Goal: Information Seeking & Learning: Learn about a topic

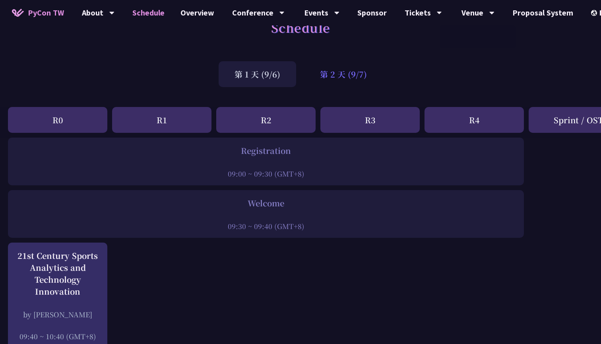
click at [336, 72] on div "第 2 天 (9/7)" at bounding box center [343, 74] width 79 height 26
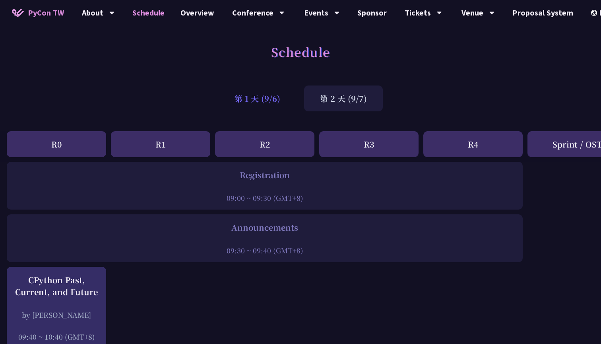
scroll to position [0, 1]
click at [247, 99] on div "第 1 天 (9/6)" at bounding box center [258, 98] width 78 height 26
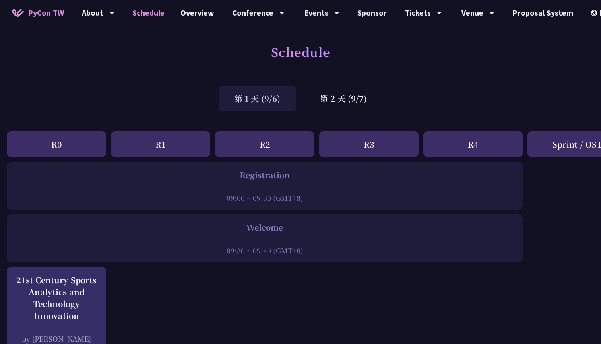
scroll to position [0, 1]
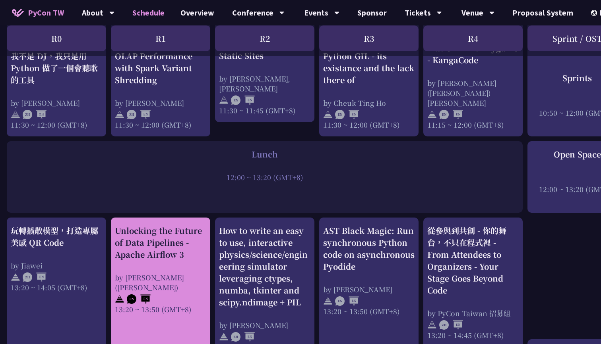
click at [160, 243] on div "Unlocking the Future of Data Pipelines - Apache Airflow 3" at bounding box center [160, 243] width 91 height 36
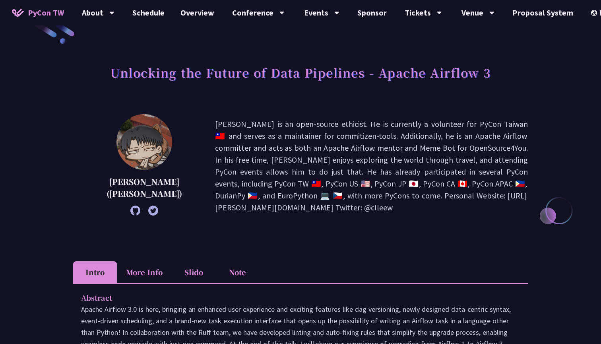
scroll to position [31, 0]
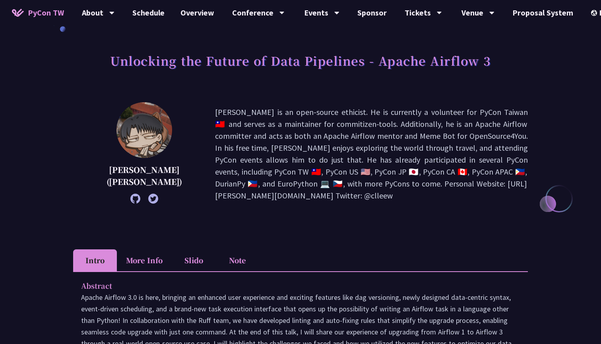
click at [130, 200] on icon at bounding box center [135, 199] width 10 height 10
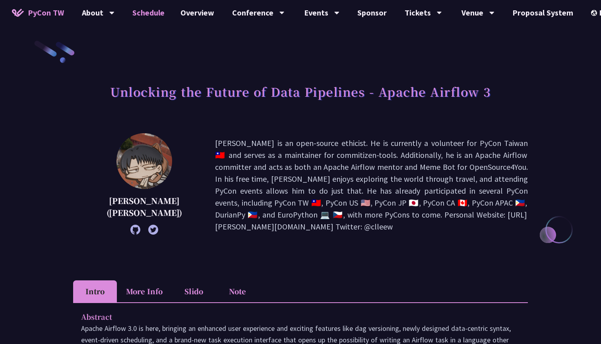
scroll to position [0, 0]
click at [148, 16] on link "Schedule" at bounding box center [148, 12] width 48 height 25
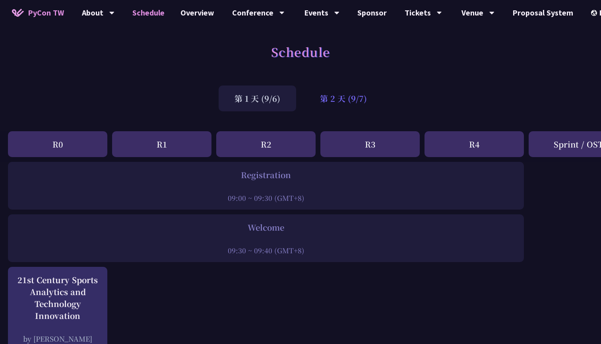
click at [334, 106] on div "第 2 天 (9/7)" at bounding box center [343, 98] width 79 height 26
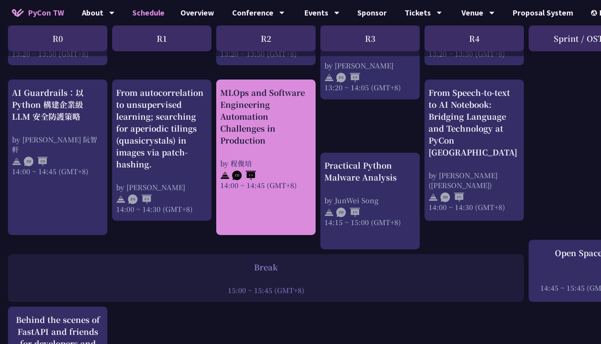
scroll to position [979, 0]
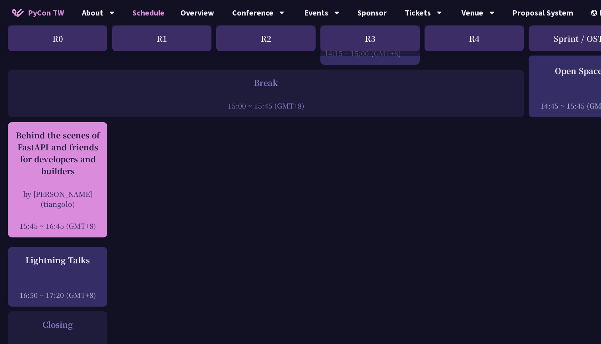
click at [81, 187] on div "Behind the scenes of FastAPI and friends for developers and builders by Sebasti…" at bounding box center [57, 179] width 91 height 101
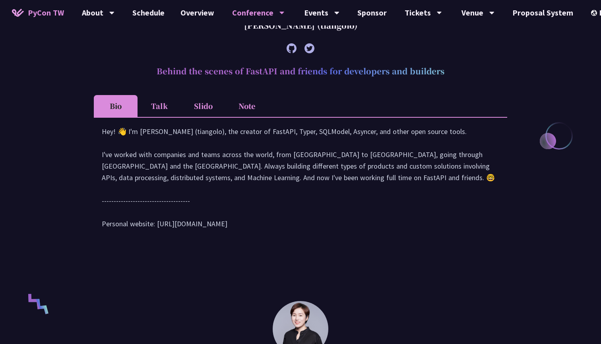
scroll to position [313, 0]
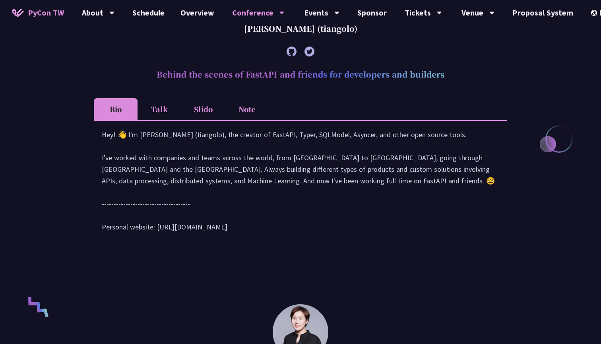
click at [173, 119] on li "Talk" at bounding box center [160, 109] width 44 height 22
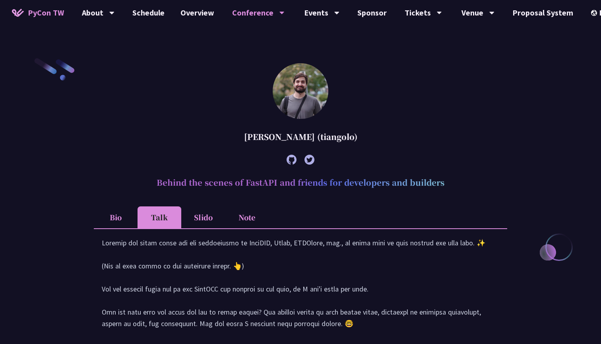
scroll to position [295, 0]
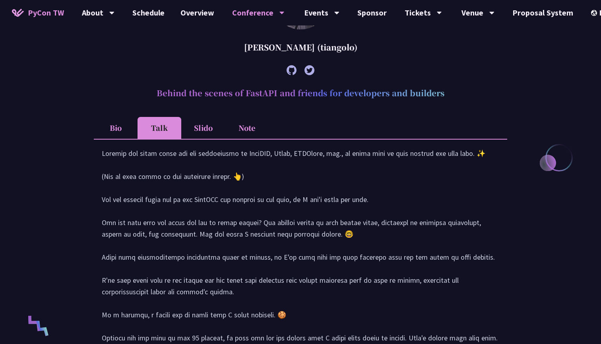
click at [208, 128] on li "Slido" at bounding box center [203, 128] width 44 height 22
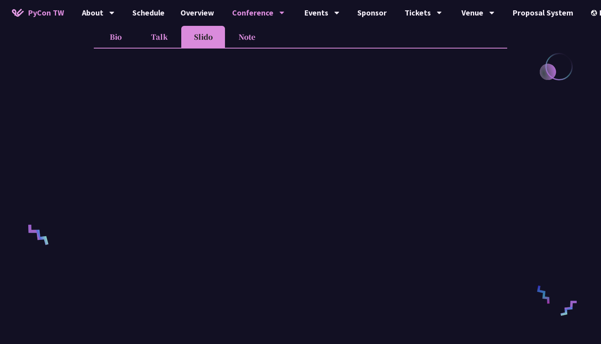
scroll to position [341, 0]
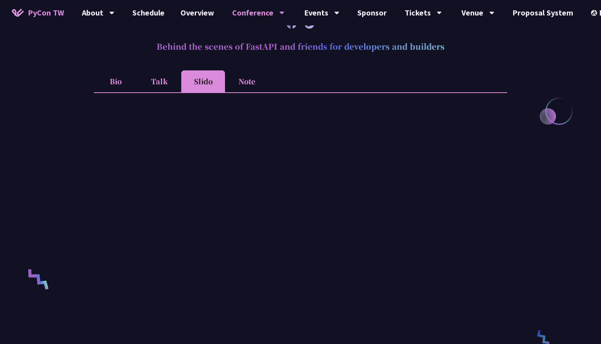
click at [245, 85] on li "Note" at bounding box center [247, 81] width 44 height 22
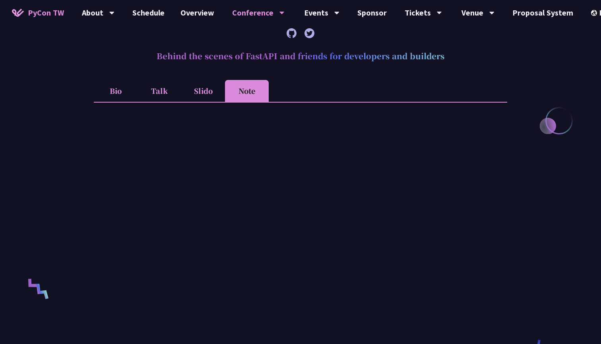
scroll to position [332, 0]
click at [196, 98] on li "Slido" at bounding box center [203, 91] width 44 height 22
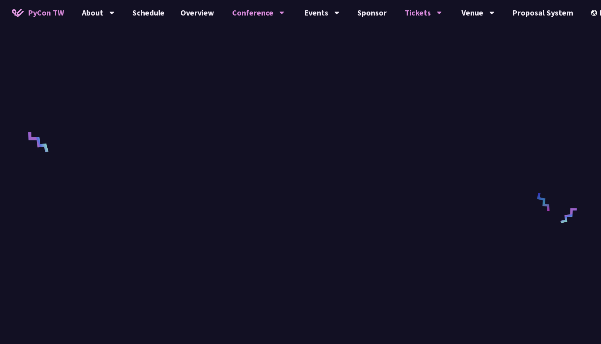
scroll to position [448, 0]
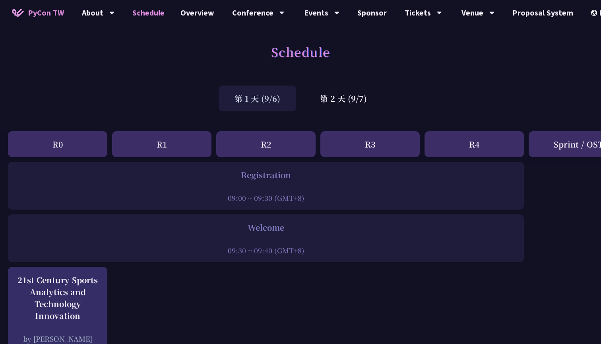
click at [352, 100] on div "第 2 天 (9/7)" at bounding box center [343, 98] width 79 height 26
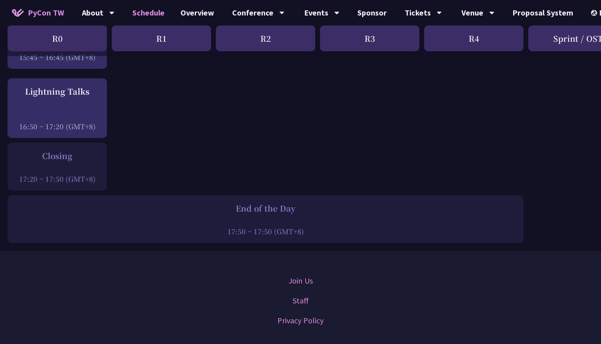
scroll to position [1150, 0]
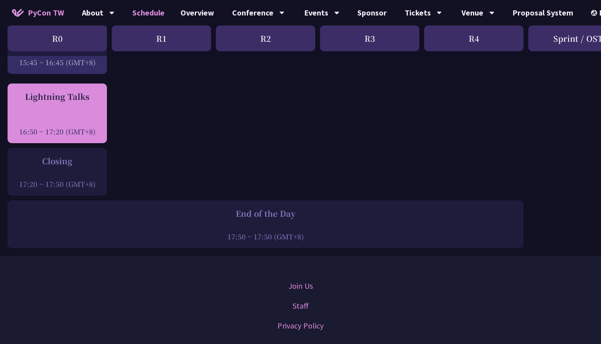
click at [62, 106] on div "Lightning Talks 16:50 ~ 17:20 (GMT+8)" at bounding box center [57, 114] width 91 height 46
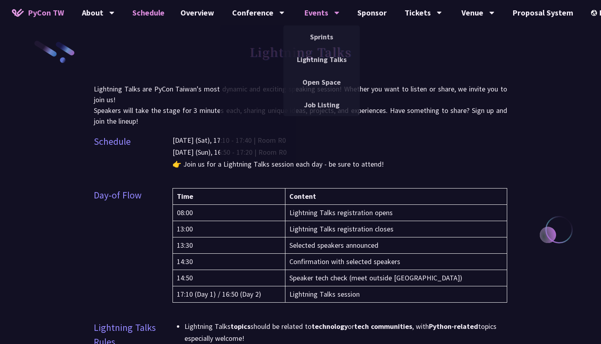
click at [155, 13] on link "Schedule" at bounding box center [148, 12] width 48 height 25
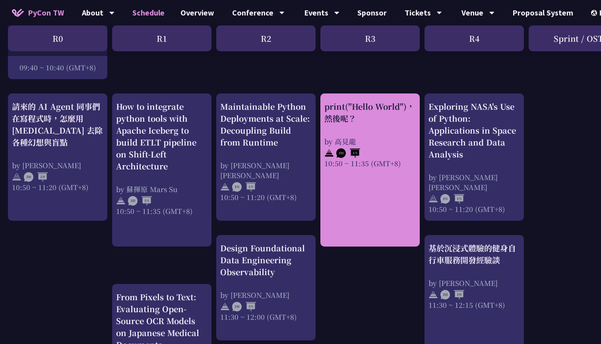
scroll to position [271, 0]
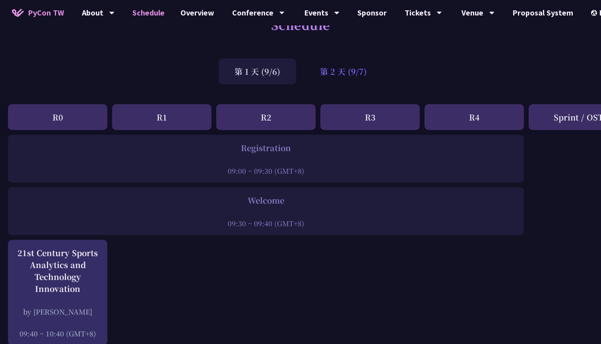
click at [344, 78] on div "第 2 天 (9/7)" at bounding box center [343, 71] width 79 height 26
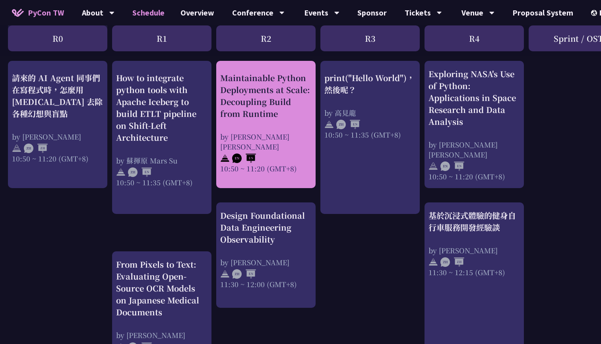
scroll to position [276, 0]
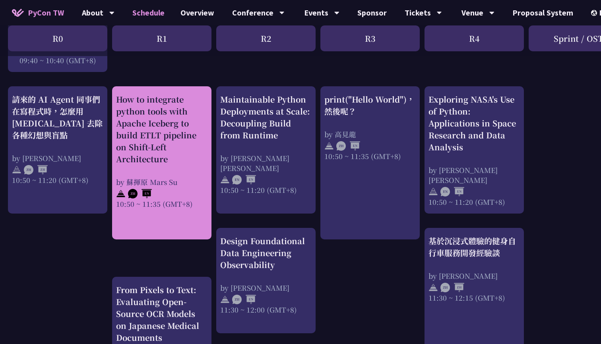
click at [150, 148] on div "How to integrate python tools with Apache Iceberg to build ETLT pipeline on Shi…" at bounding box center [161, 129] width 91 height 72
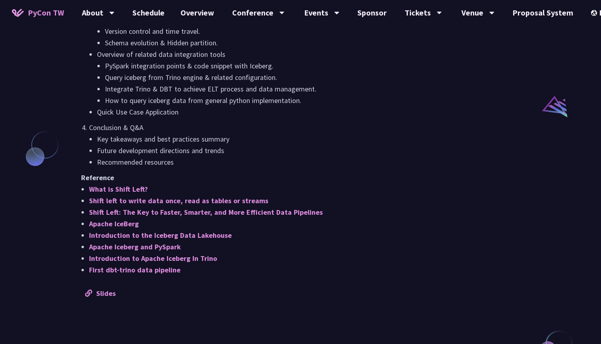
scroll to position [628, 0]
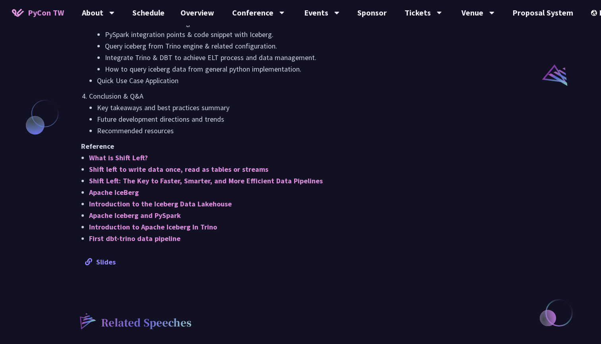
click at [105, 264] on link "Slides" at bounding box center [100, 261] width 31 height 9
